Goal: Information Seeking & Learning: Learn about a topic

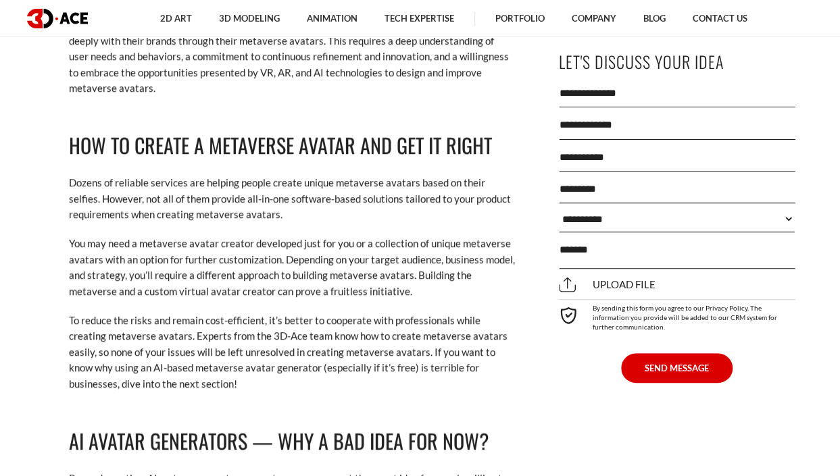
scroll to position [7635, 0]
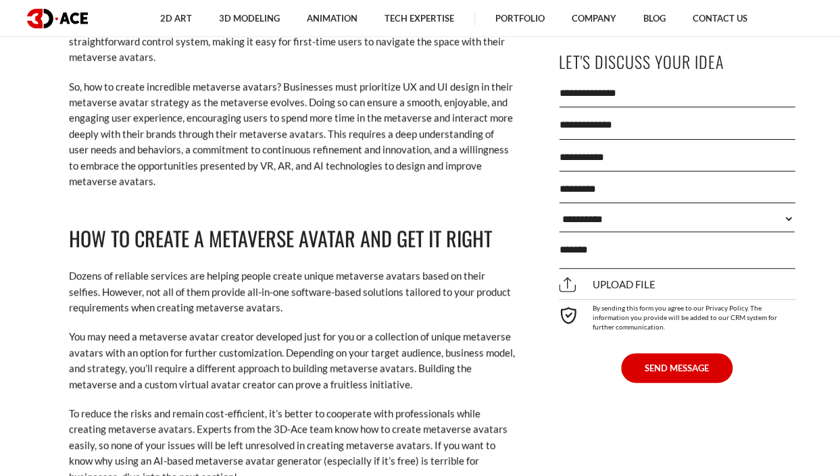
click at [366, 268] on p "Dozens of reliable services are helping people create unique metaverse avatars …" at bounding box center [292, 291] width 446 height 47
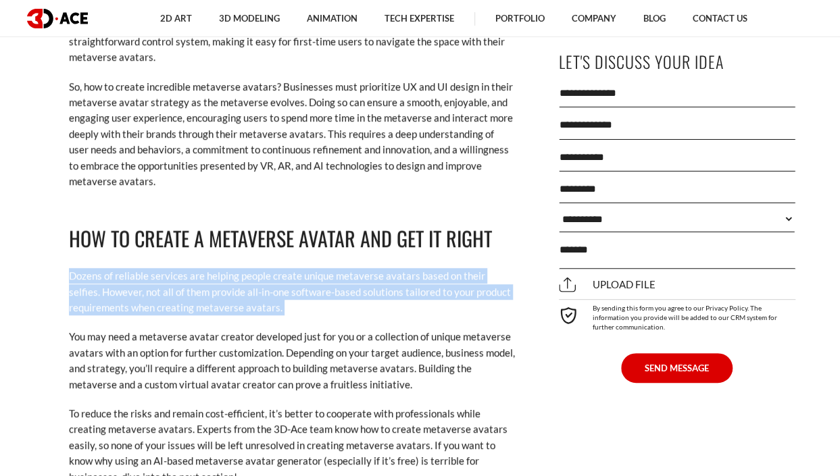
click at [366, 268] on p "Dozens of reliable services are helping people create unique metaverse avatars …" at bounding box center [292, 291] width 446 height 47
drag, startPoint x: 366, startPoint y: 256, endPoint x: 309, endPoint y: 272, distance: 59.0
click at [309, 272] on p "Dozens of reliable services are helping people create unique metaverse avatars …" at bounding box center [292, 291] width 446 height 47
click at [308, 272] on p "Dozens of reliable services are helping people create unique metaverse avatars …" at bounding box center [292, 291] width 446 height 47
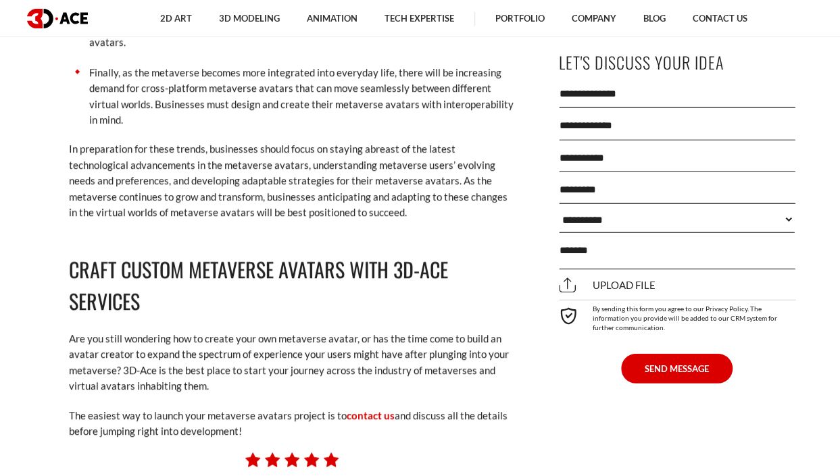
scroll to position [9324, 0]
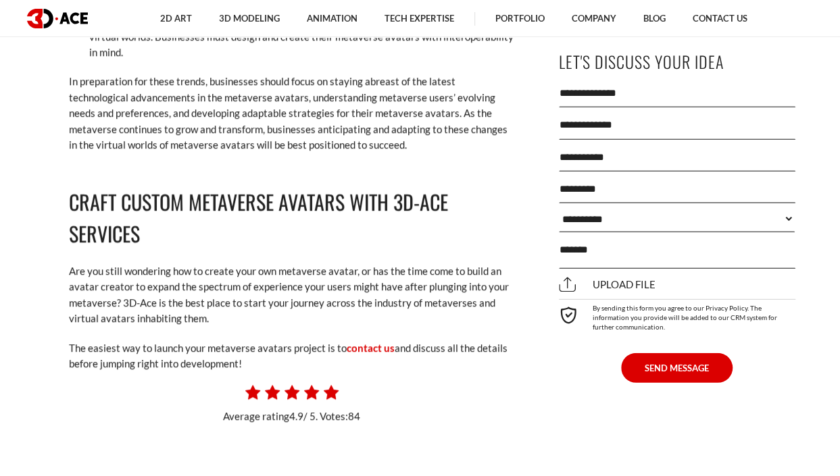
click at [350, 199] on h2 "Craft Custom Metaverse Avatars with 3D-Ace Services" at bounding box center [292, 218] width 446 height 64
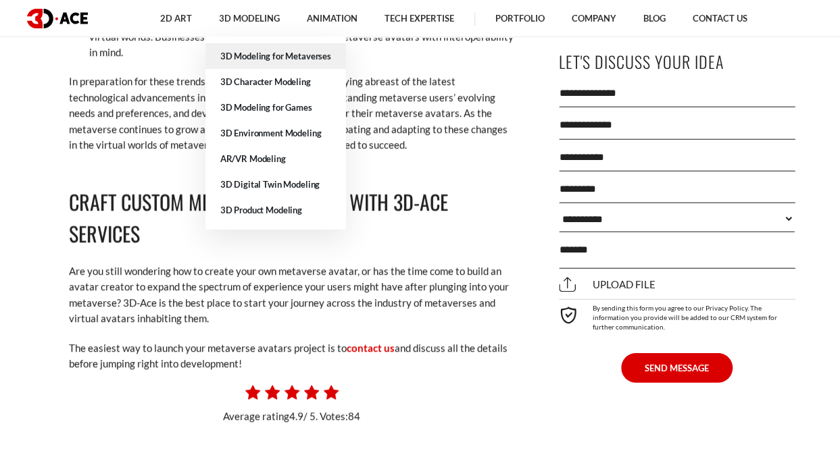
click at [262, 48] on link "3D Modeling for Metaverses" at bounding box center [275, 56] width 141 height 26
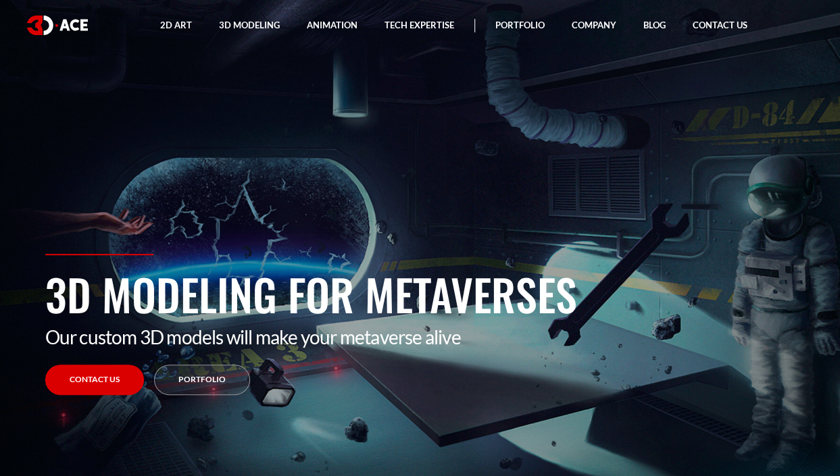
click at [405, 357] on div "3D Modeling for Metaverses Our custom 3D models will make your metaverse alive …" at bounding box center [420, 365] width 770 height 222
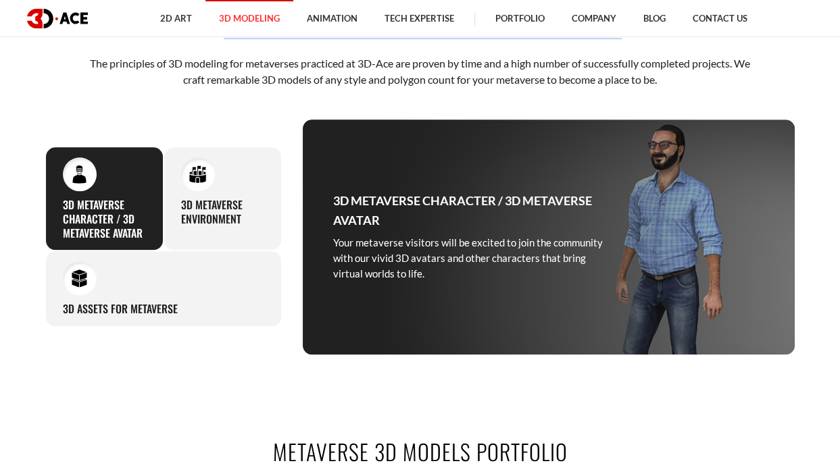
scroll to position [473, 0]
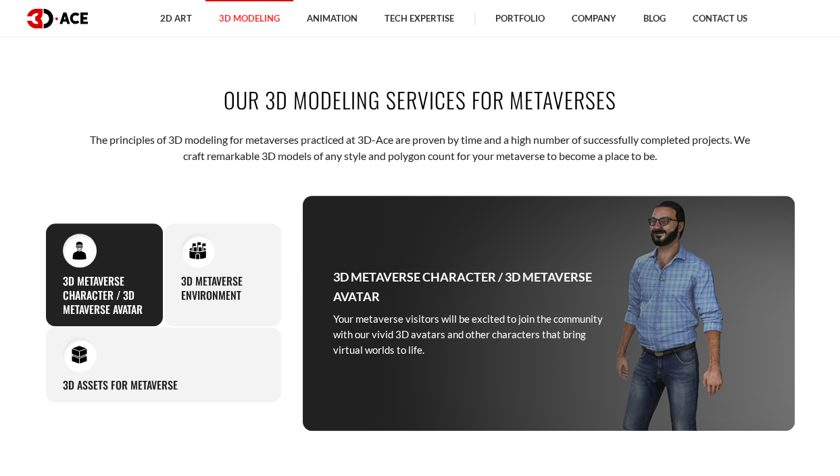
click at [97, 268] on div "3D Metaverse Character / 3D Metaverse Avatar Your metaverse visitors will be ex…" at bounding box center [104, 275] width 118 height 104
click at [205, 366] on div "3D Assets for Metaverse Elaborating on an attractive 3D design for metaverses i…" at bounding box center [163, 365] width 236 height 76
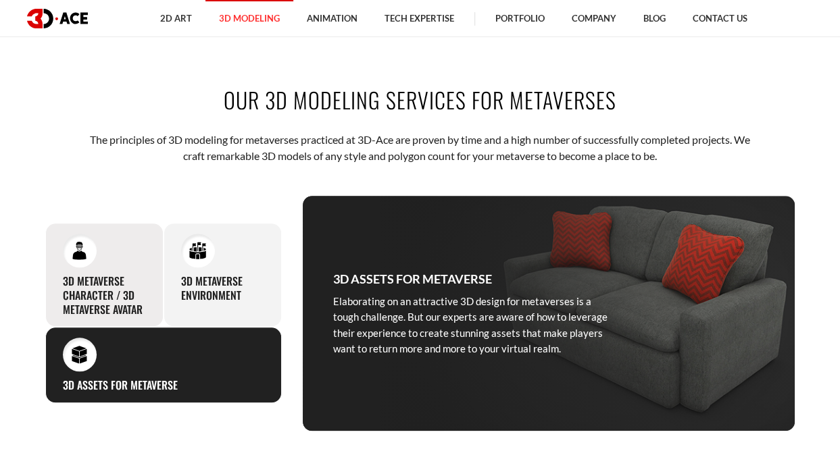
click at [128, 295] on h3 "3D Metaverse Character / 3D Metaverse Avatar" at bounding box center [104, 295] width 83 height 42
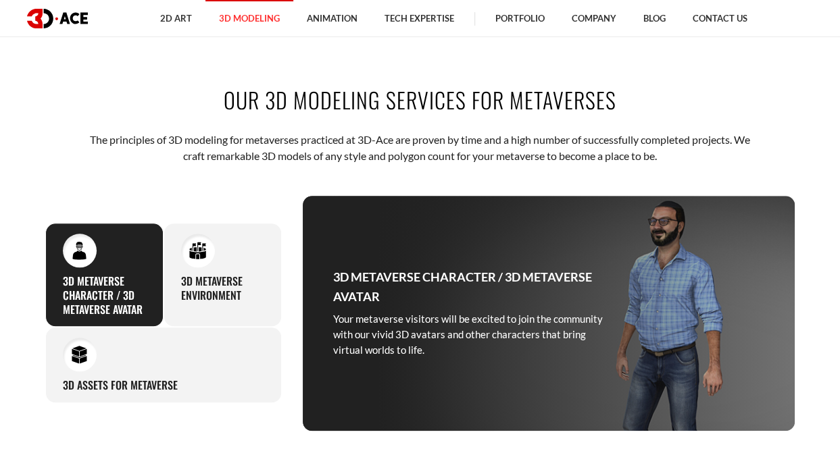
click at [126, 266] on div "3D Metaverse Character / 3D Metaverse Avatar Your metaverse visitors will be ex…" at bounding box center [104, 275] width 118 height 104
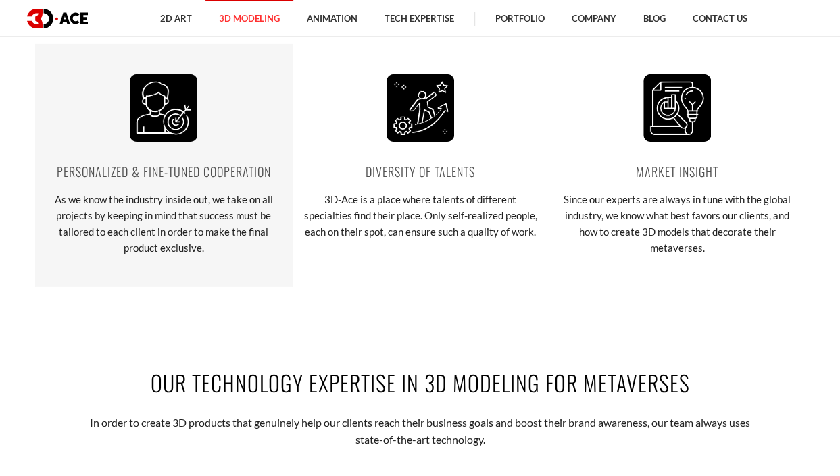
scroll to position [2432, 0]
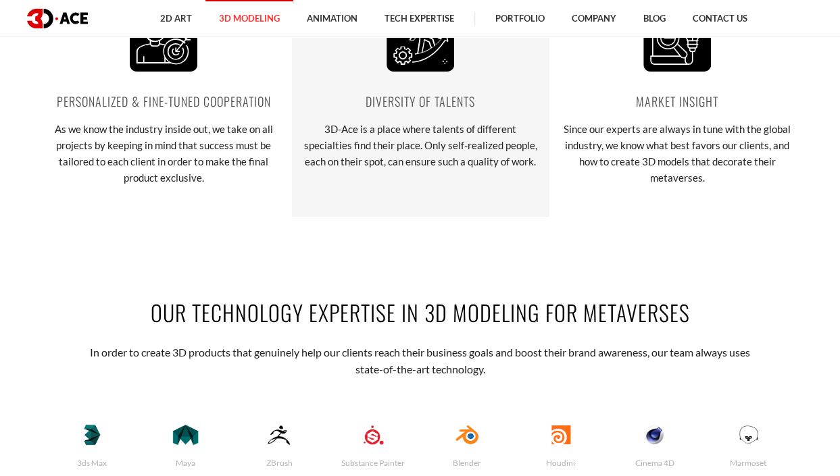
click at [422, 153] on p "3D-Ace is a place where talents of different specialties find their place. Only…" at bounding box center [420, 145] width 236 height 49
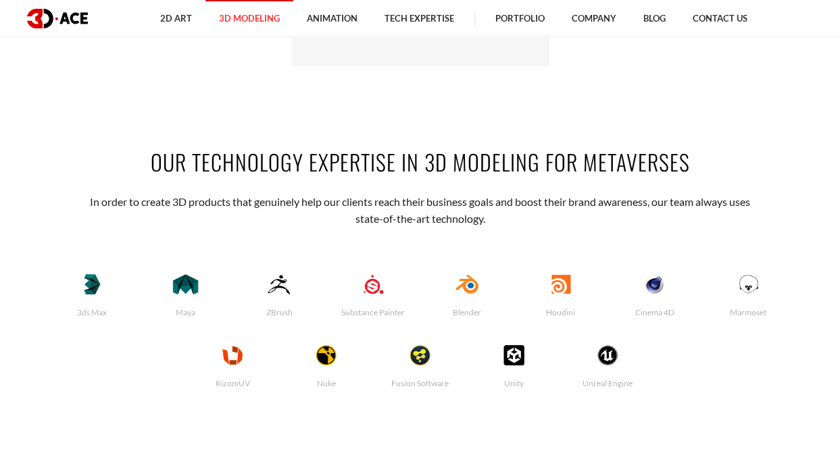
scroll to position [2635, 0]
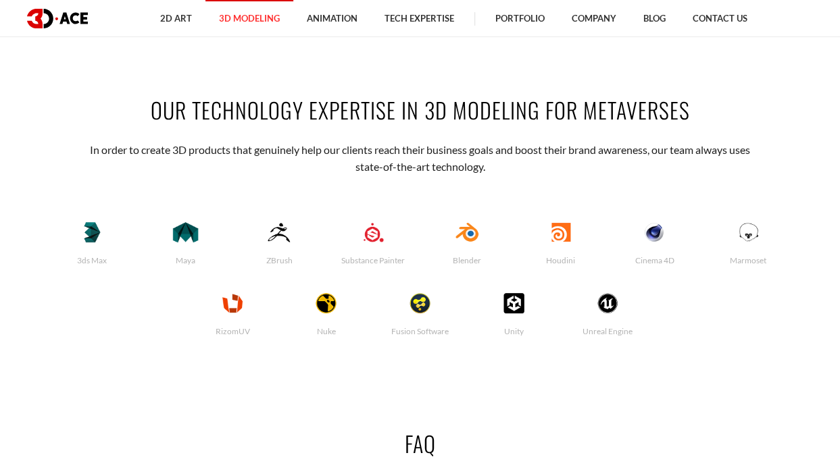
click at [422, 153] on p "In order to create 3D products that genuinely help our clients reach their busi…" at bounding box center [420, 158] width 666 height 33
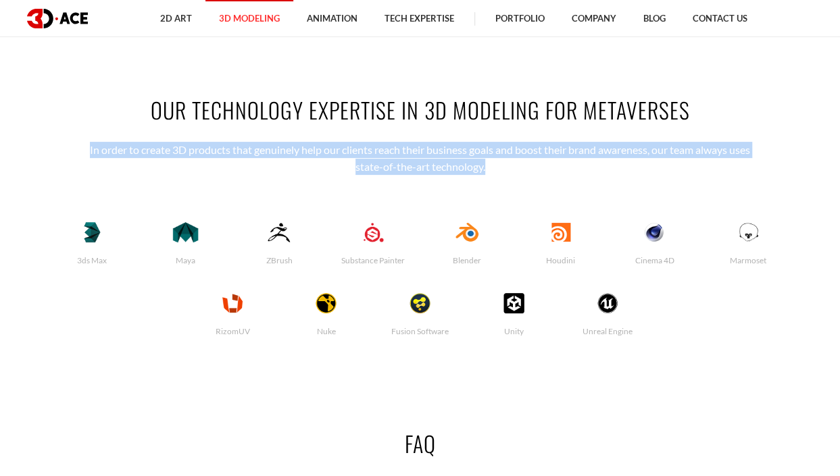
click at [422, 153] on p "In order to create 3D products that genuinely help our clients reach their busi…" at bounding box center [420, 158] width 666 height 33
click at [211, 151] on p "In order to create 3D products that genuinely help our clients reach their busi…" at bounding box center [420, 158] width 666 height 33
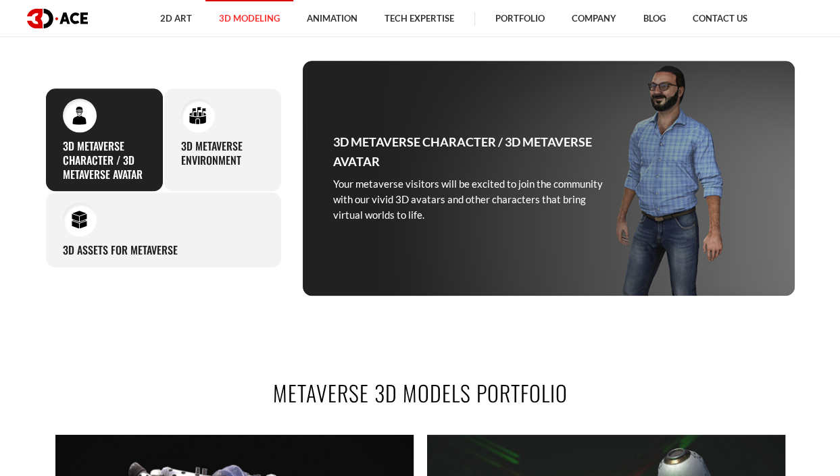
scroll to position [0, 0]
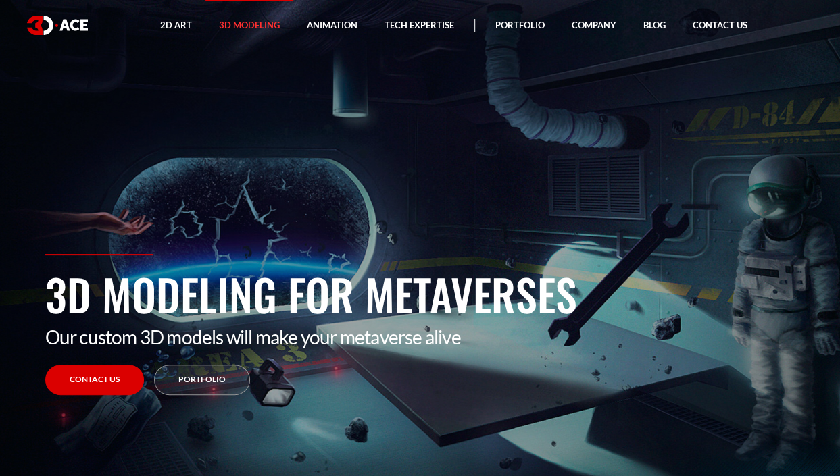
click at [420, 307] on h1 "3D Modeling for Metaverses" at bounding box center [420, 294] width 750 height 64
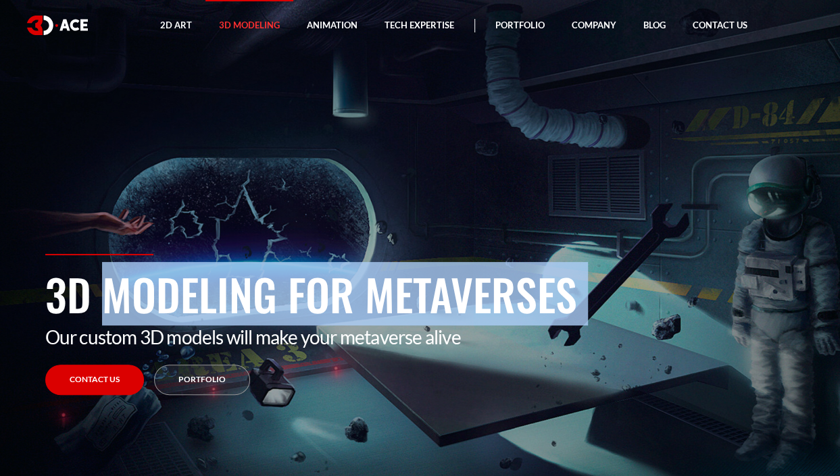
click at [420, 307] on h1 "3D Modeling for Metaverses" at bounding box center [420, 294] width 750 height 64
drag, startPoint x: 420, startPoint y: 307, endPoint x: 315, endPoint y: 307, distance: 105.4
click at [315, 307] on h1 "3D Modeling for Metaverses" at bounding box center [420, 294] width 750 height 64
drag, startPoint x: 315, startPoint y: 307, endPoint x: 306, endPoint y: 309, distance: 9.2
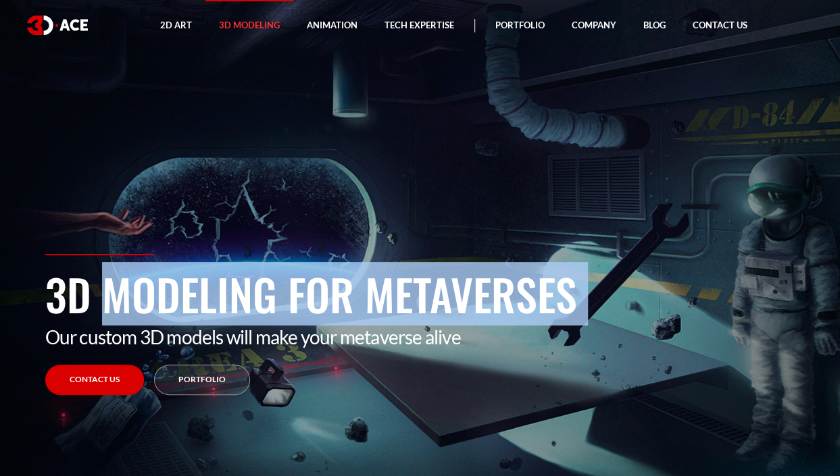
click at [306, 309] on h1 "3D Modeling for Metaverses" at bounding box center [420, 294] width 750 height 64
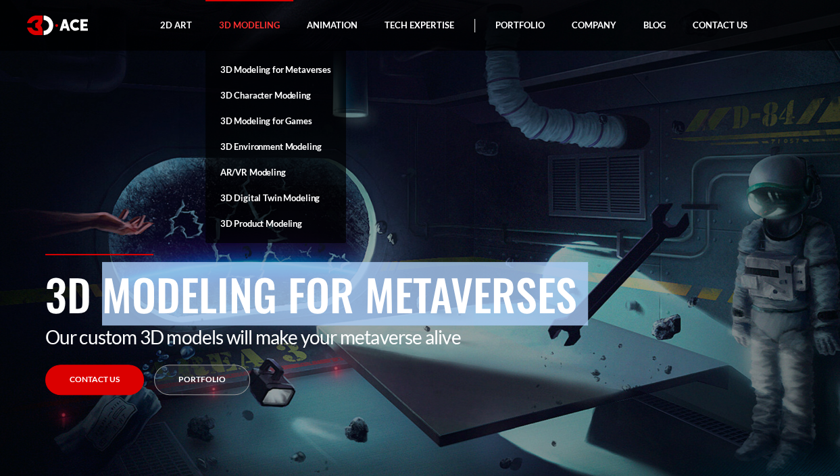
click at [273, 195] on link "3D Digital Twin Modeling" at bounding box center [275, 198] width 141 height 26
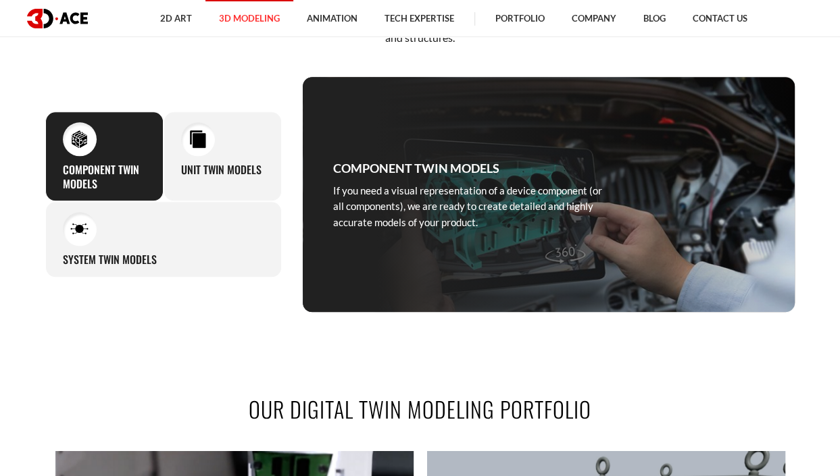
scroll to position [608, 0]
click at [252, 163] on h3 "Unit Twin Models" at bounding box center [221, 170] width 80 height 14
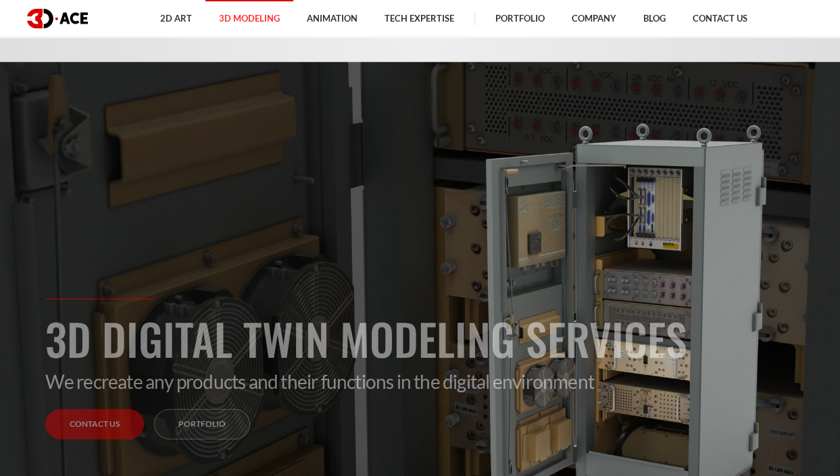
scroll to position [405, 0]
